Goal: Task Accomplishment & Management: Manage account settings

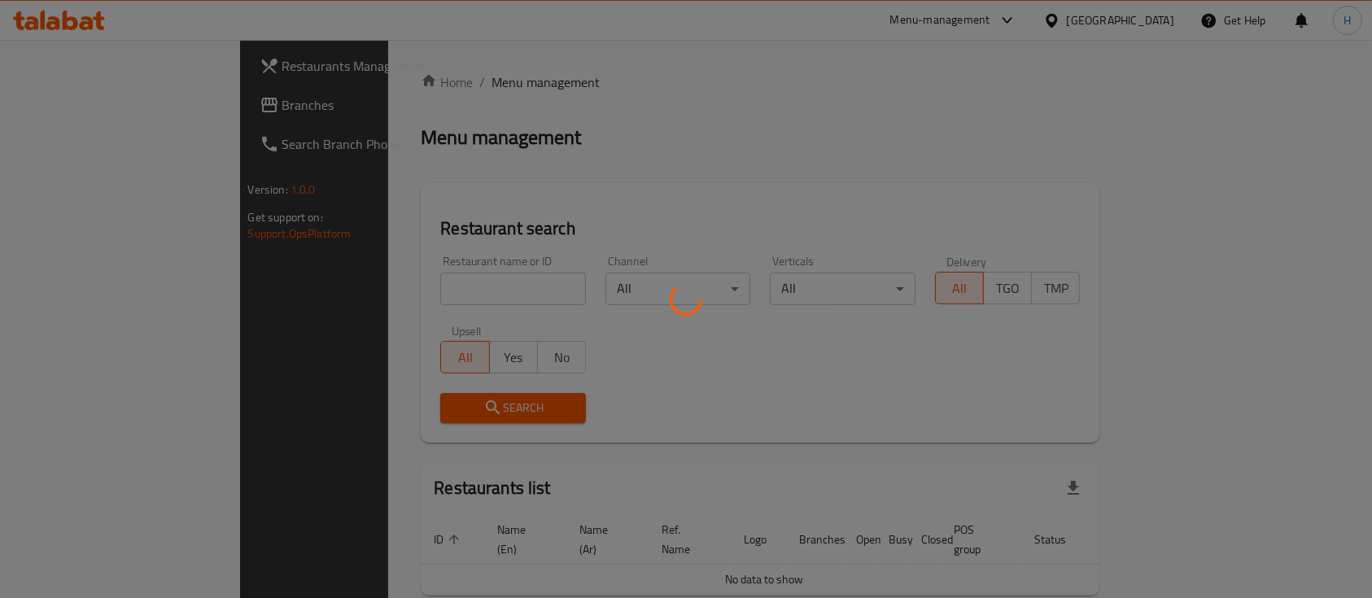
click at [374, 283] on div at bounding box center [686, 299] width 1372 height 598
click at [371, 282] on div at bounding box center [686, 299] width 1372 height 598
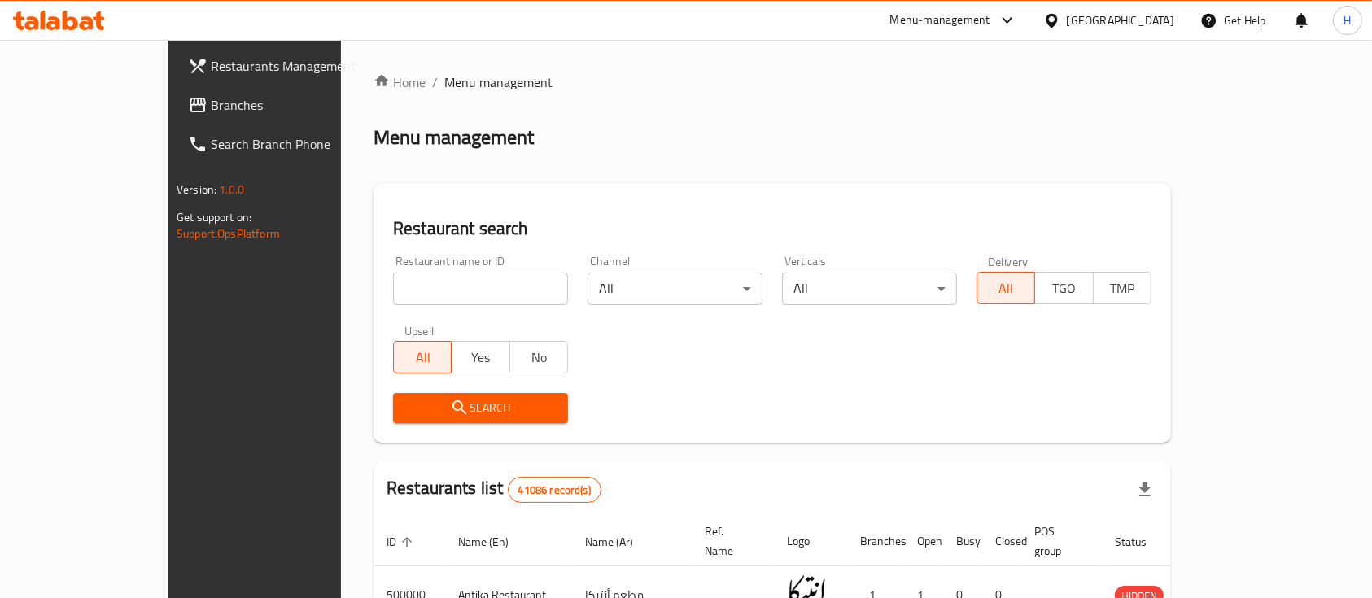
click at [393, 281] on input "search" at bounding box center [480, 289] width 175 height 33
paste input "740303"
type input "740303"
click at [417, 378] on div "Upsell All Yes No" at bounding box center [480, 349] width 194 height 68
click at [422, 408] on span "Search" at bounding box center [480, 408] width 149 height 20
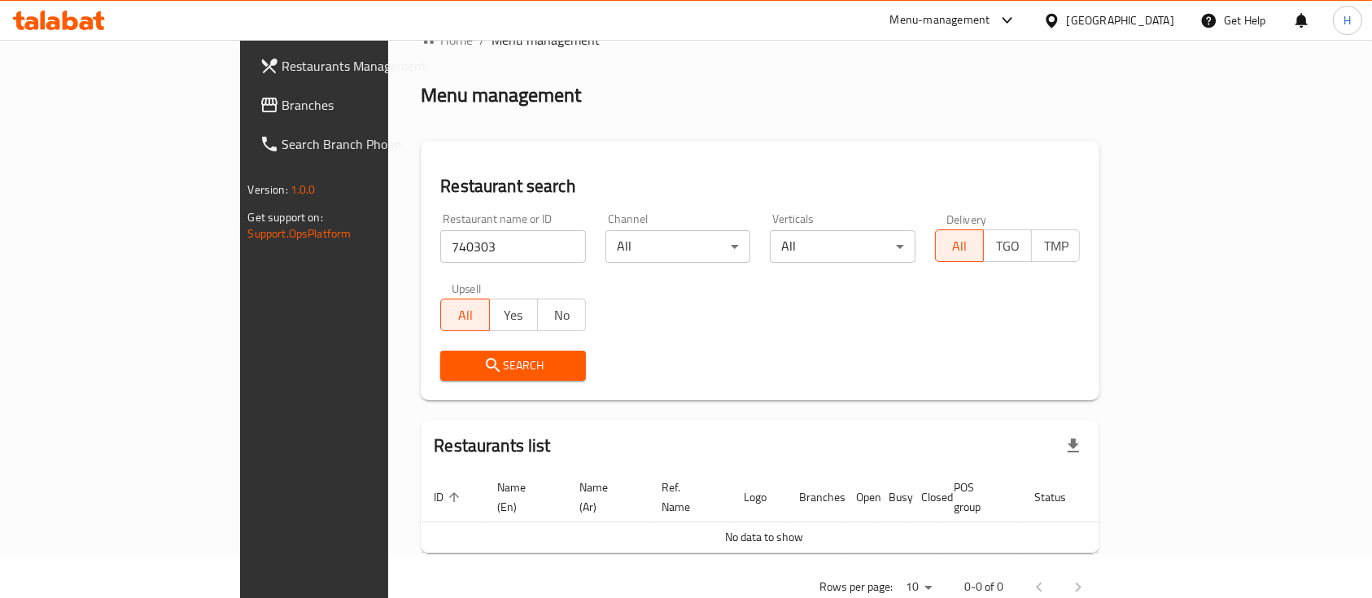
scroll to position [66, 0]
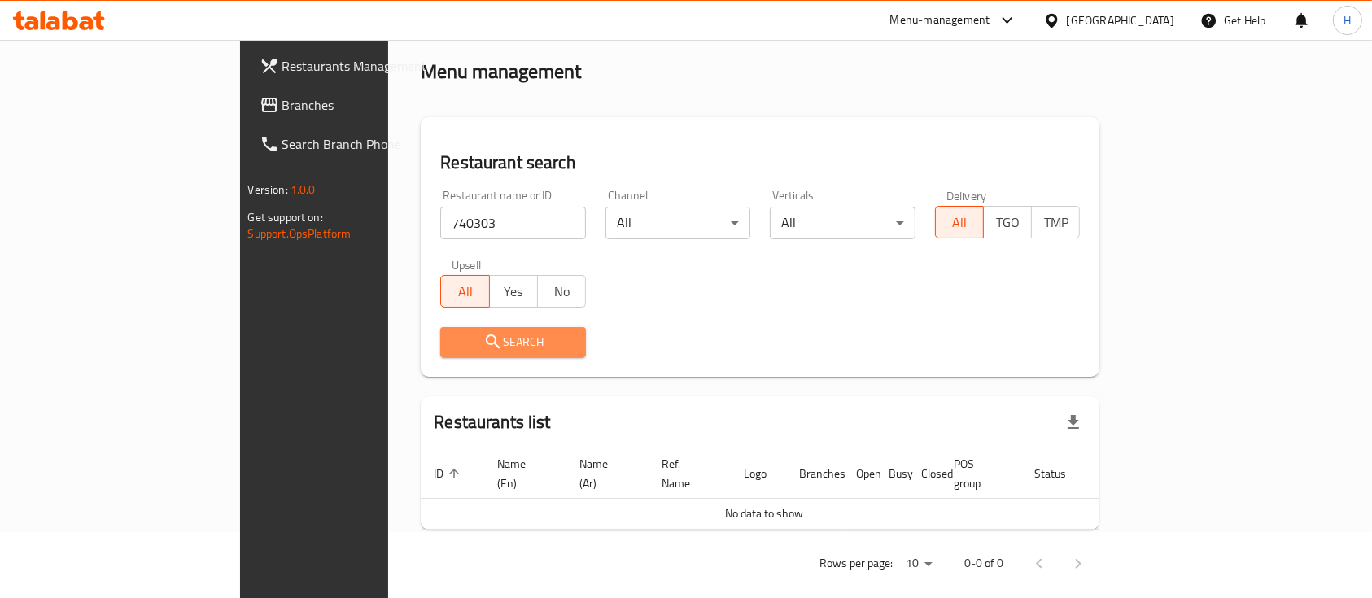
click at [465, 346] on span "Search" at bounding box center [513, 342] width 120 height 20
click at [282, 108] on span "Branches" at bounding box center [369, 105] width 174 height 20
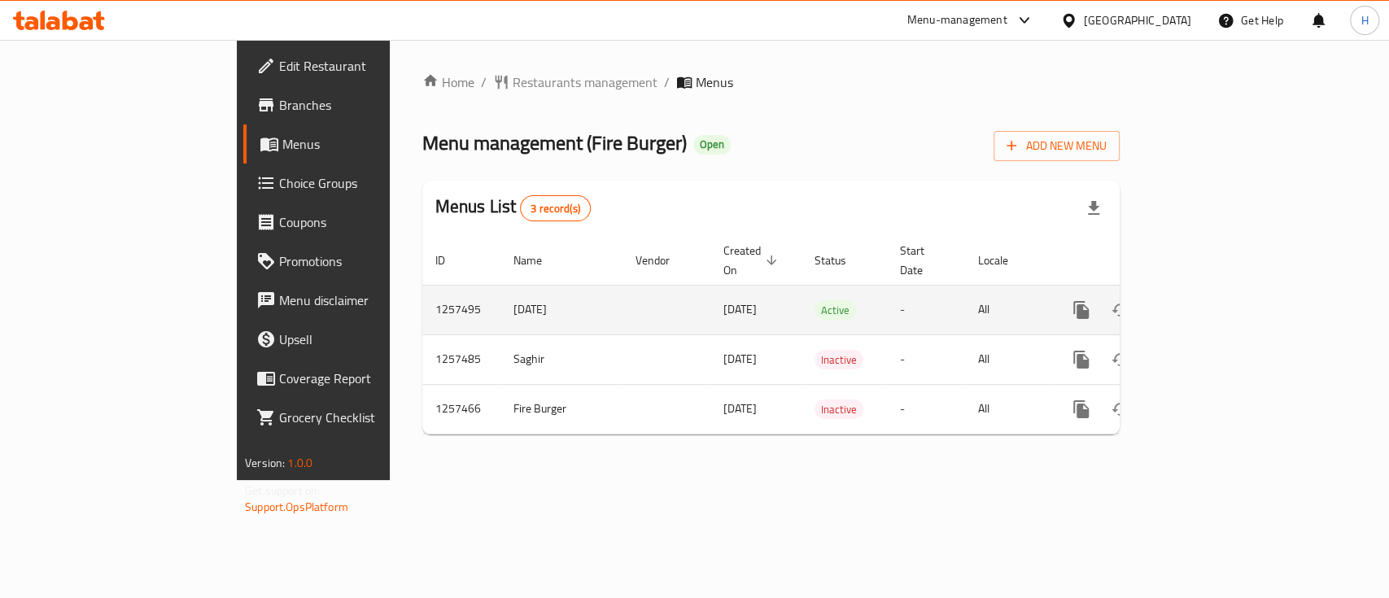
click at [1208, 300] on icon "enhanced table" at bounding box center [1199, 310] width 20 height 20
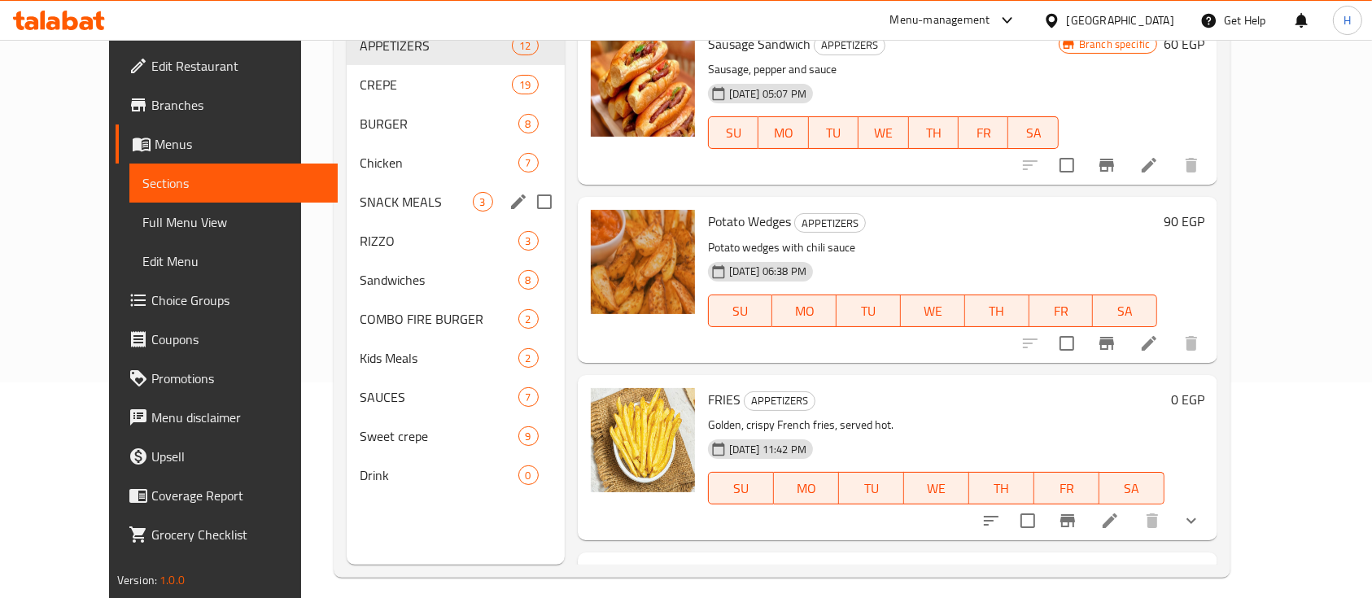
scroll to position [216, 0]
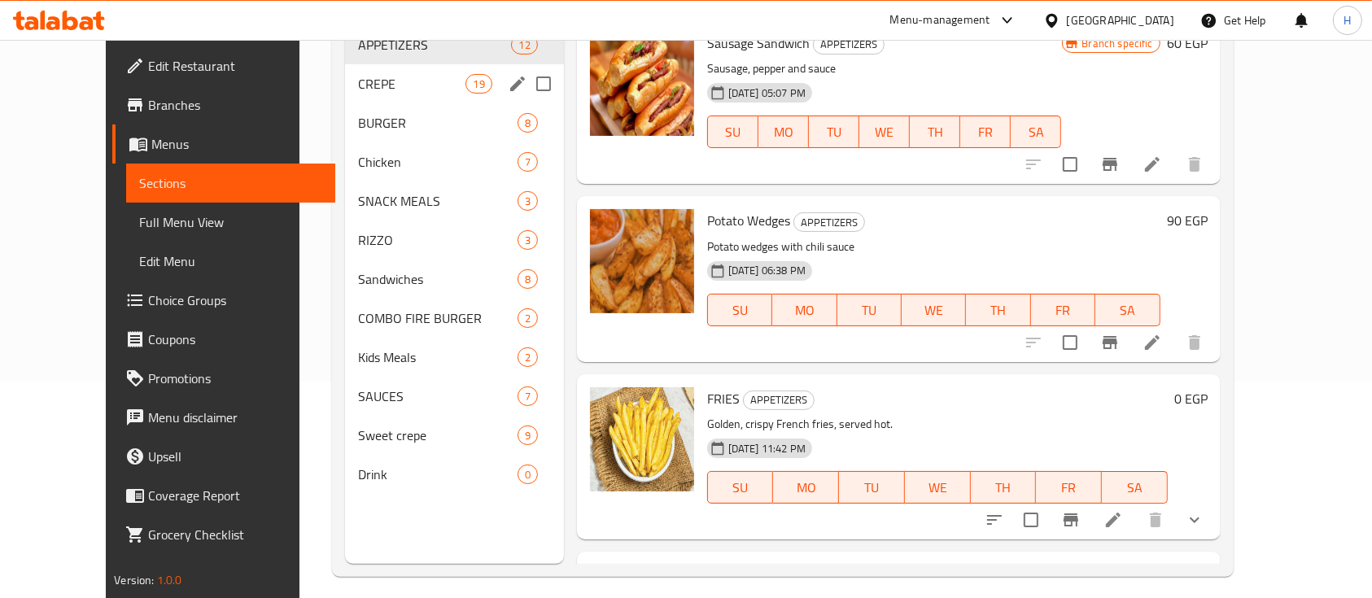
click at [346, 94] on div "CREPE 19" at bounding box center [454, 83] width 219 height 39
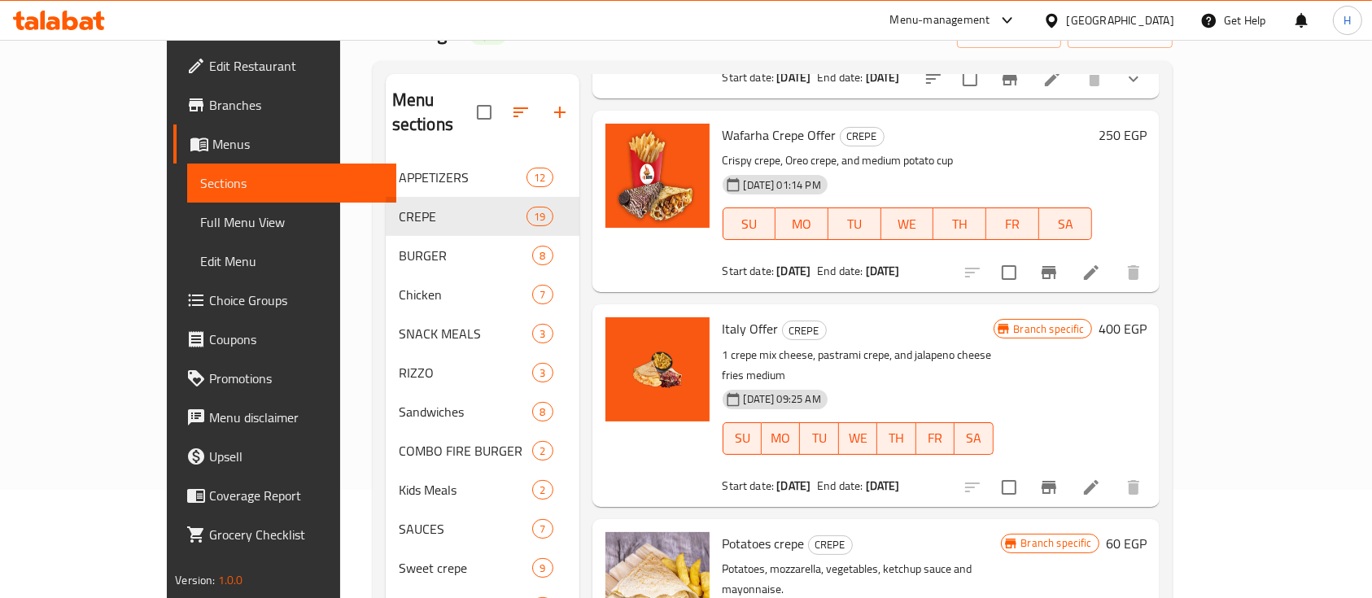
scroll to position [1193, 0]
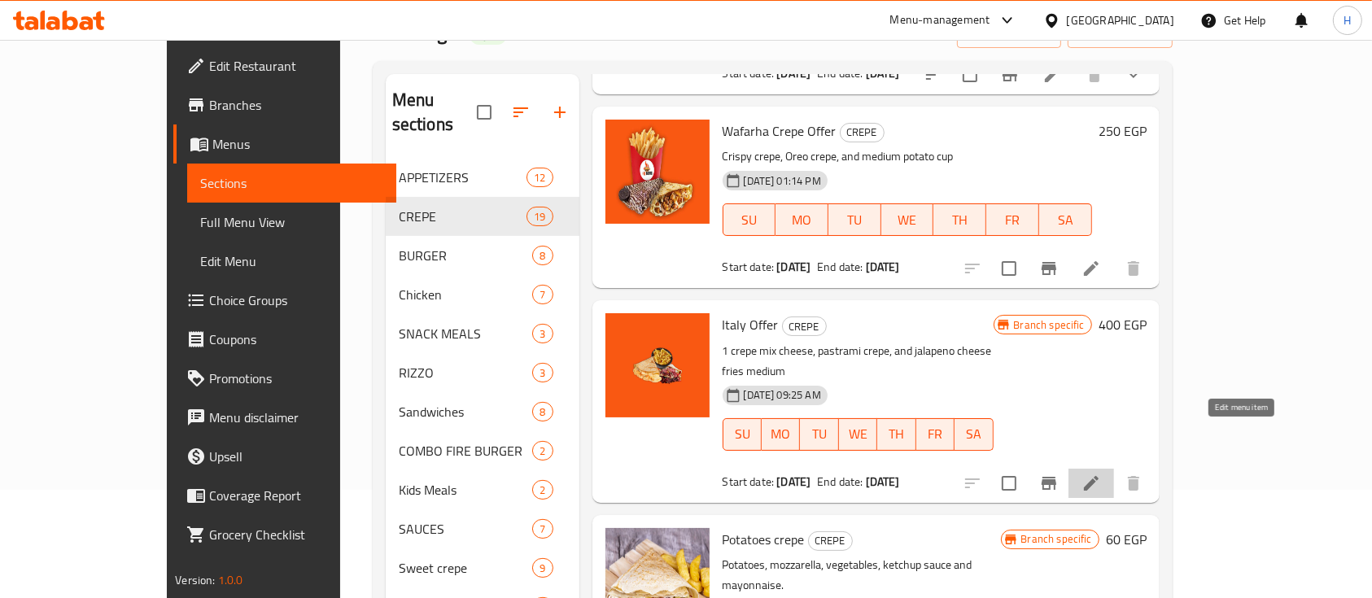
click at [1101, 474] on icon at bounding box center [1091, 484] width 20 height 20
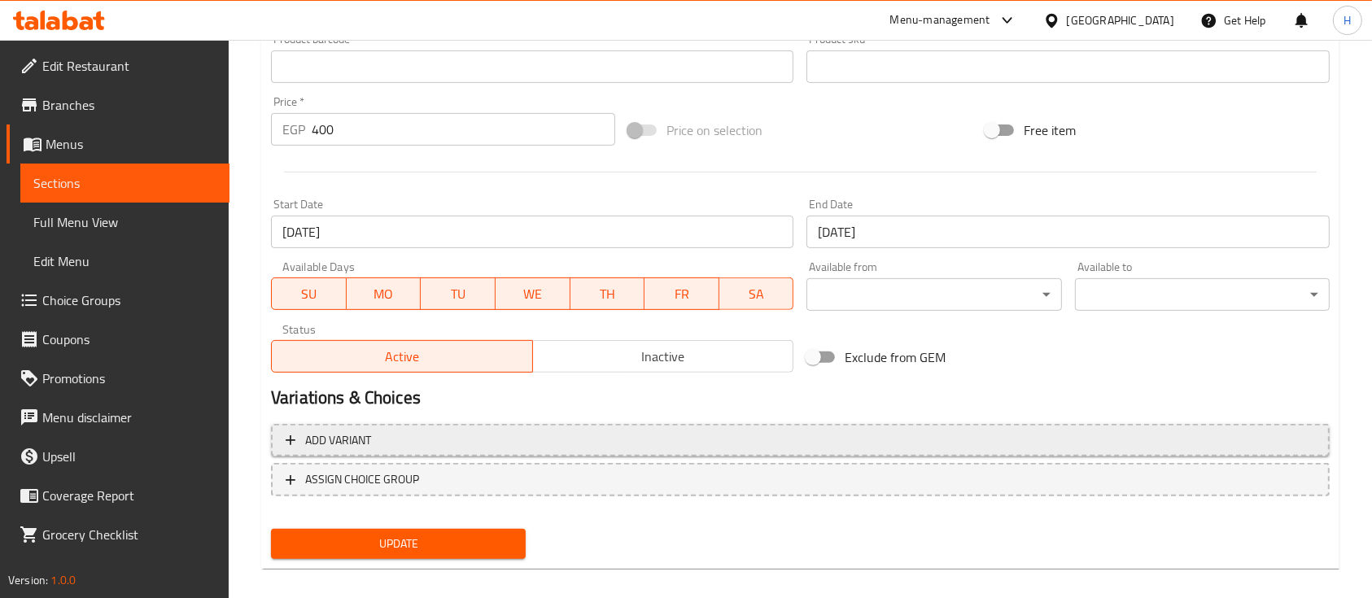
scroll to position [574, 0]
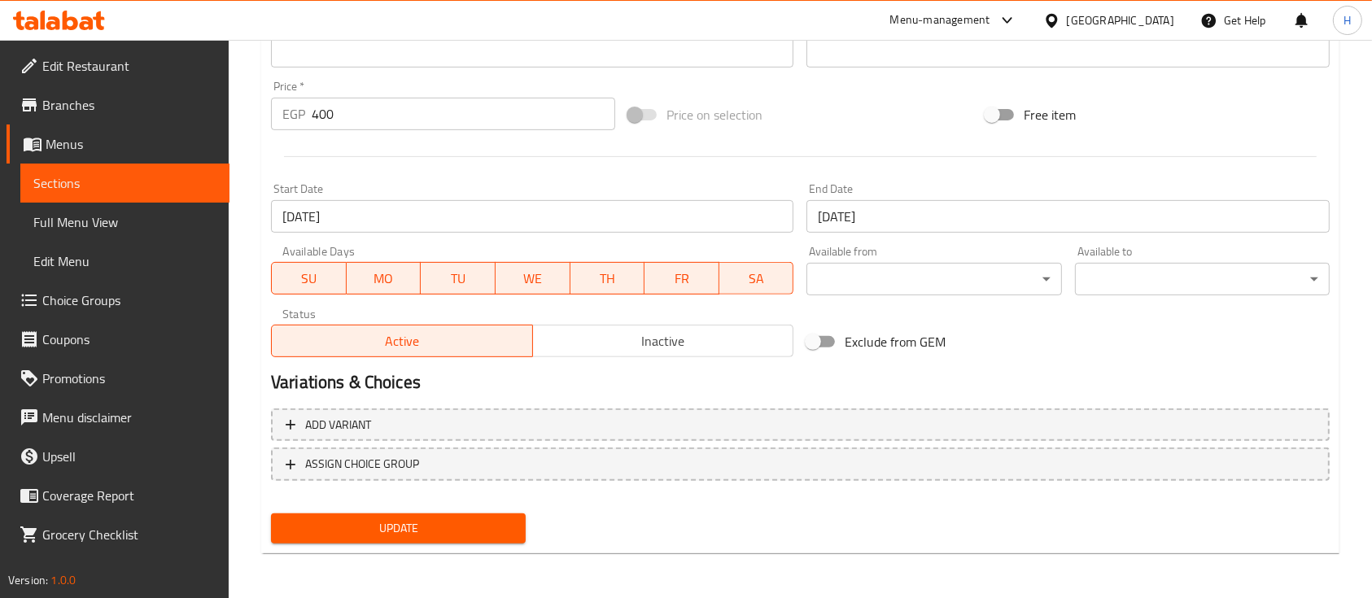
click at [688, 347] on span "Inactive" at bounding box center [663, 342] width 248 height 24
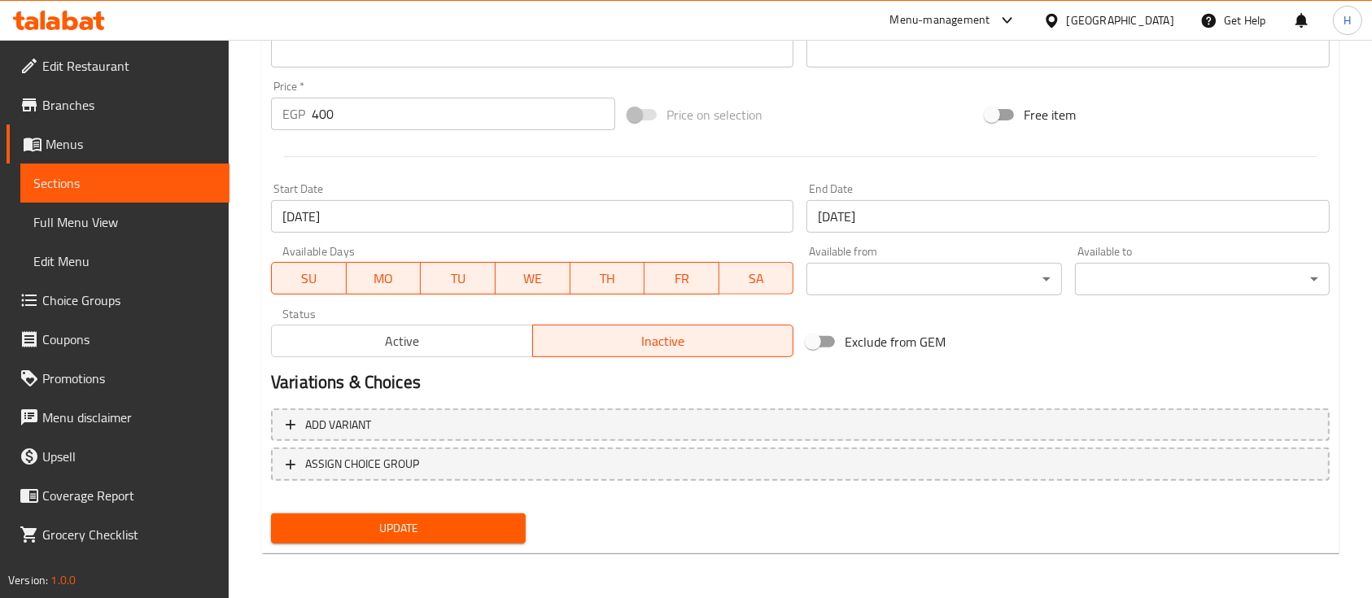
click at [458, 531] on span "Update" at bounding box center [398, 528] width 229 height 20
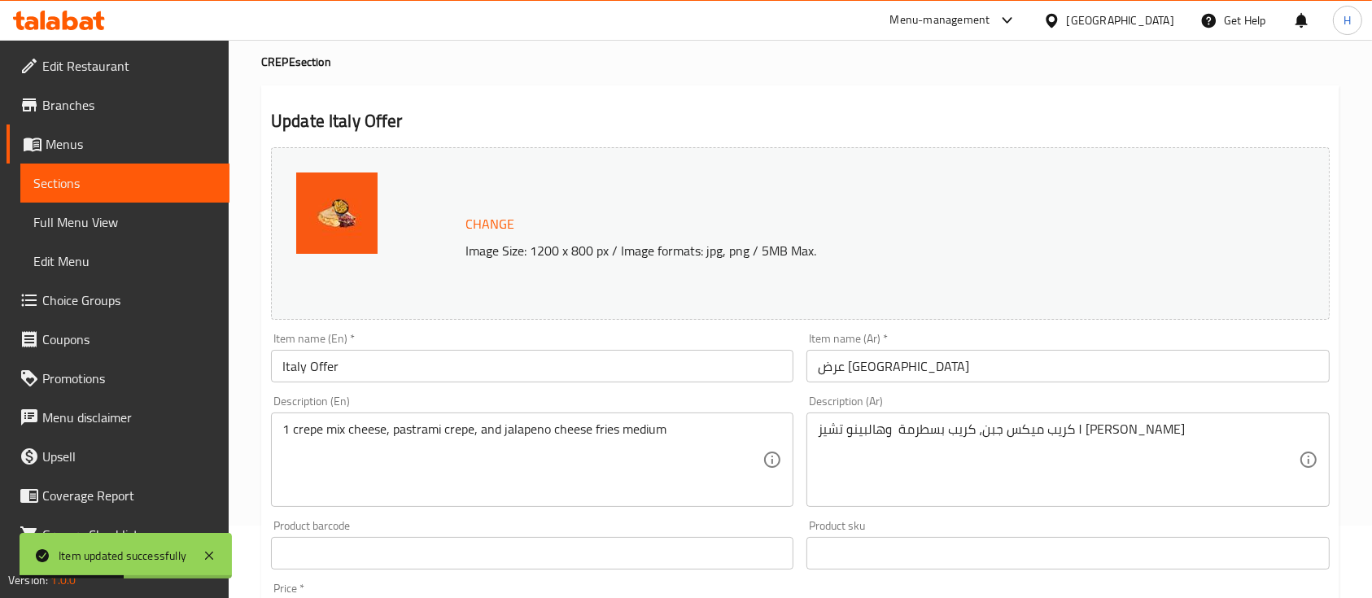
scroll to position [0, 0]
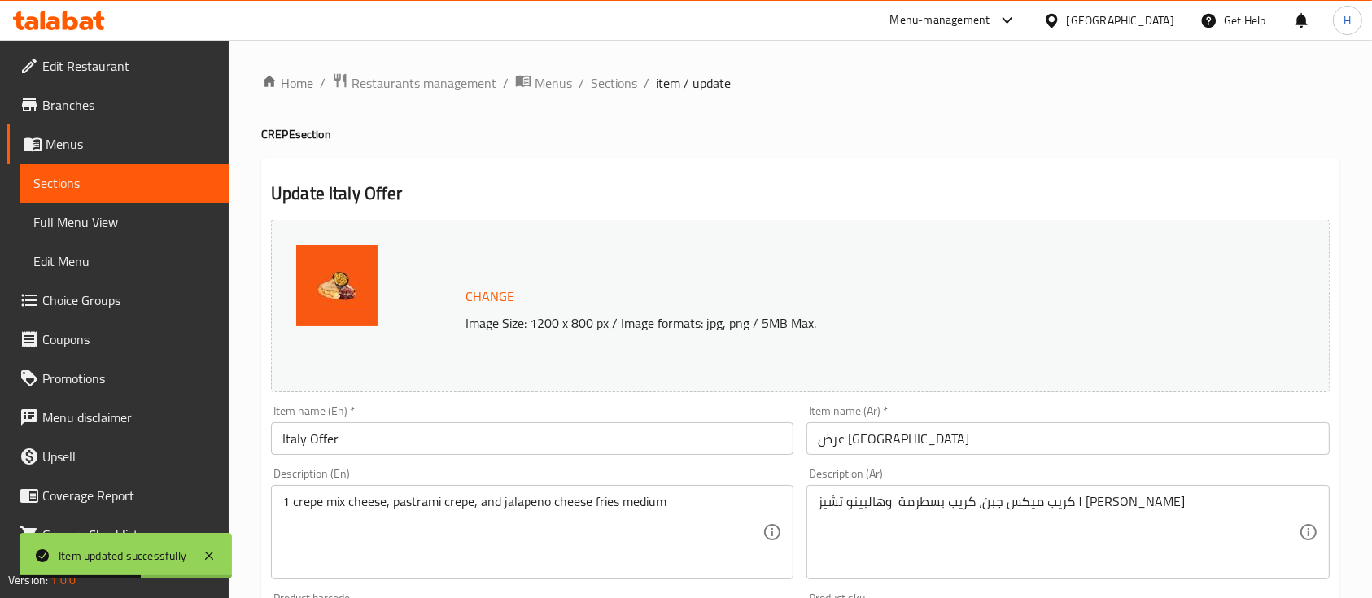
click at [621, 74] on span "Sections" at bounding box center [614, 83] width 46 height 20
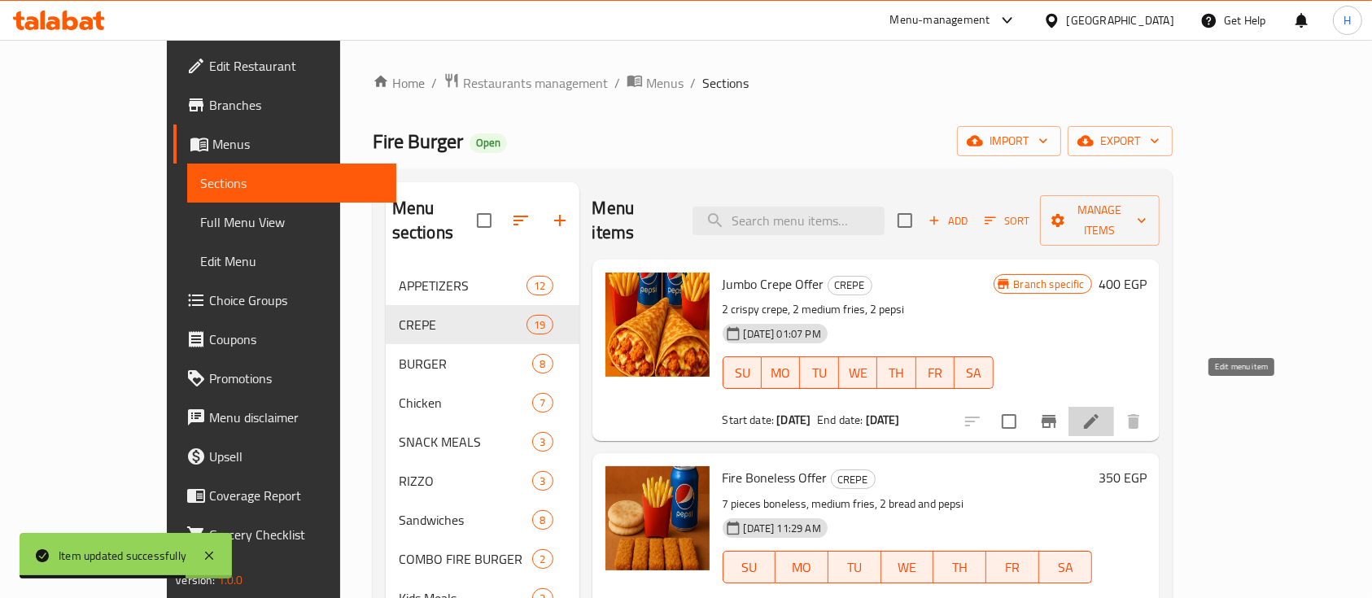
click at [1101, 412] on icon at bounding box center [1091, 422] width 20 height 20
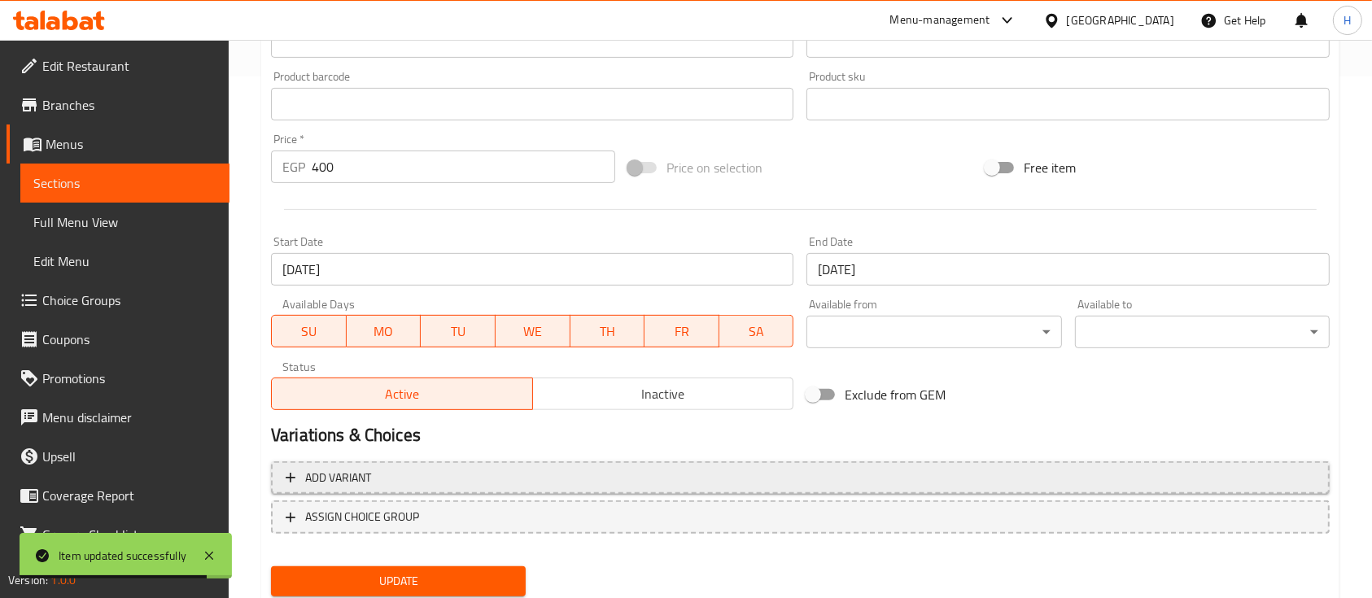
scroll to position [574, 0]
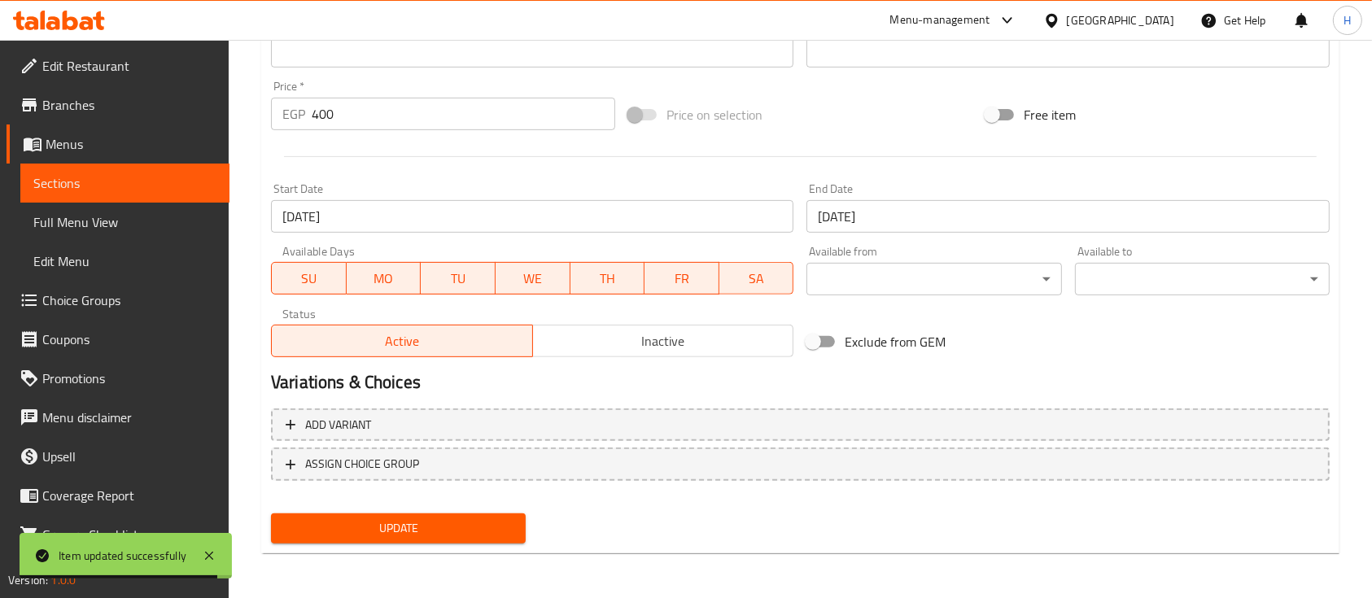
click at [631, 353] on button "Inactive" at bounding box center [663, 341] width 262 height 33
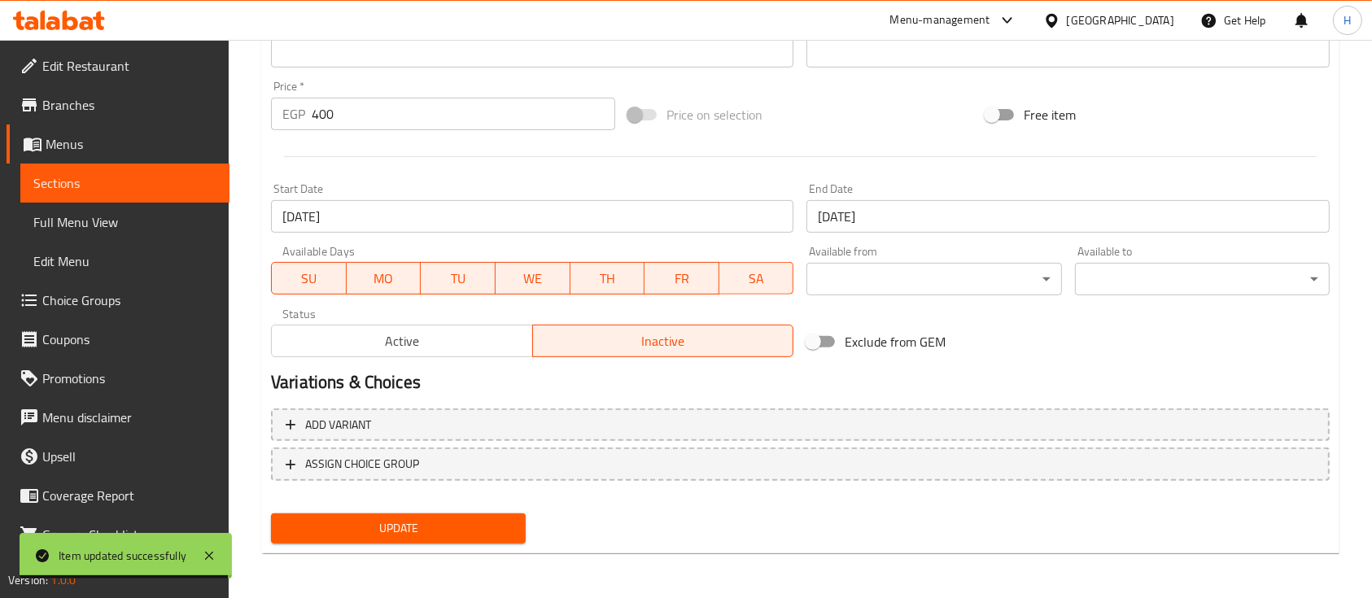
click at [466, 531] on span "Update" at bounding box center [398, 528] width 229 height 20
